Goal: Obtain resource: Download file/media

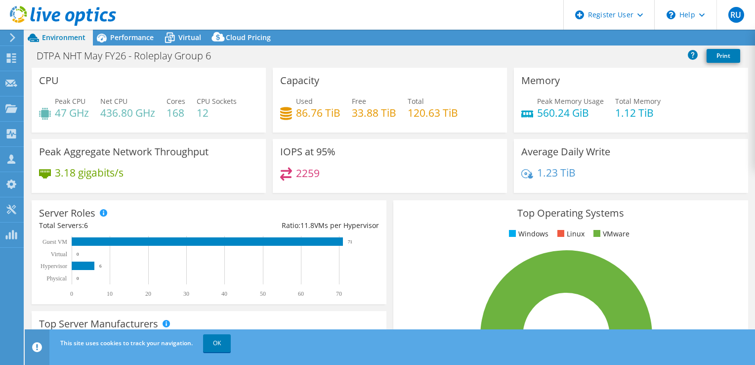
select select "USD"
click at [584, 43] on link "Reports" at bounding box center [587, 37] width 47 height 15
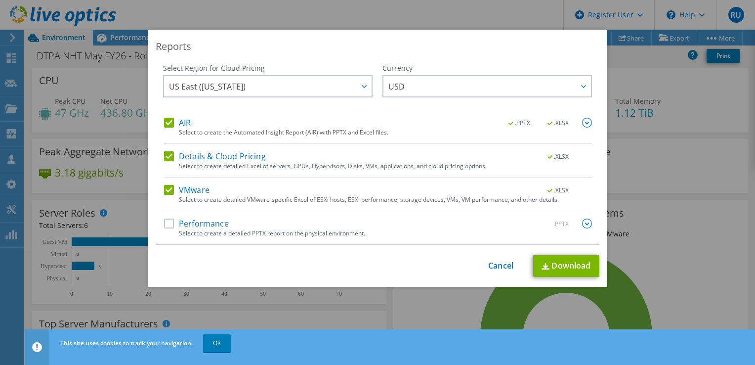
click at [178, 122] on label "AIR" at bounding box center [177, 123] width 27 height 10
click at [0, 0] on input "AIR" at bounding box center [0, 0] width 0 height 0
click at [173, 150] on div "AIR .PPTX .XLSX Select to create the Automated Insight Report (AIR) with PPTX a…" at bounding box center [378, 181] width 428 height 127
click at [169, 157] on label "Details & Cloud Pricing" at bounding box center [215, 156] width 102 height 10
click at [0, 0] on input "Details & Cloud Pricing" at bounding box center [0, 0] width 0 height 0
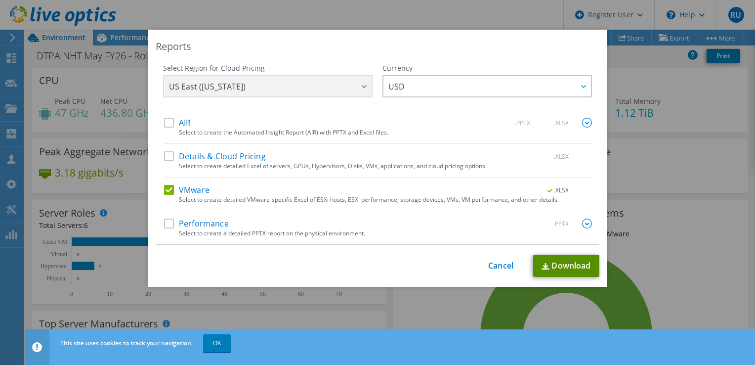
click at [556, 270] on link "Download" at bounding box center [566, 266] width 66 height 22
click at [651, 215] on div "Reports Select Region for Cloud Pricing Asia Pacific ([GEOGRAPHIC_DATA]) [GEOGR…" at bounding box center [377, 182] width 755 height 305
